Goal: Task Accomplishment & Management: Use online tool/utility

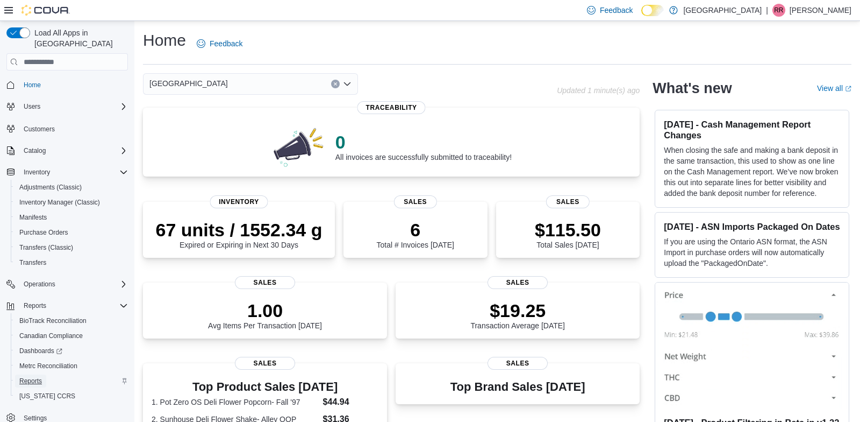
click at [38, 376] on span "Reports" at bounding box center [30, 380] width 23 height 9
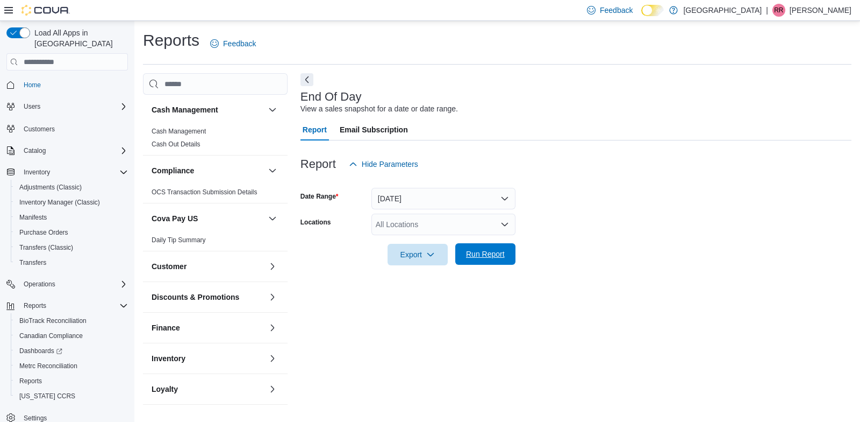
click at [482, 261] on span "Run Report" at bounding box center [485, 254] width 47 height 22
